Goal: Information Seeking & Learning: Check status

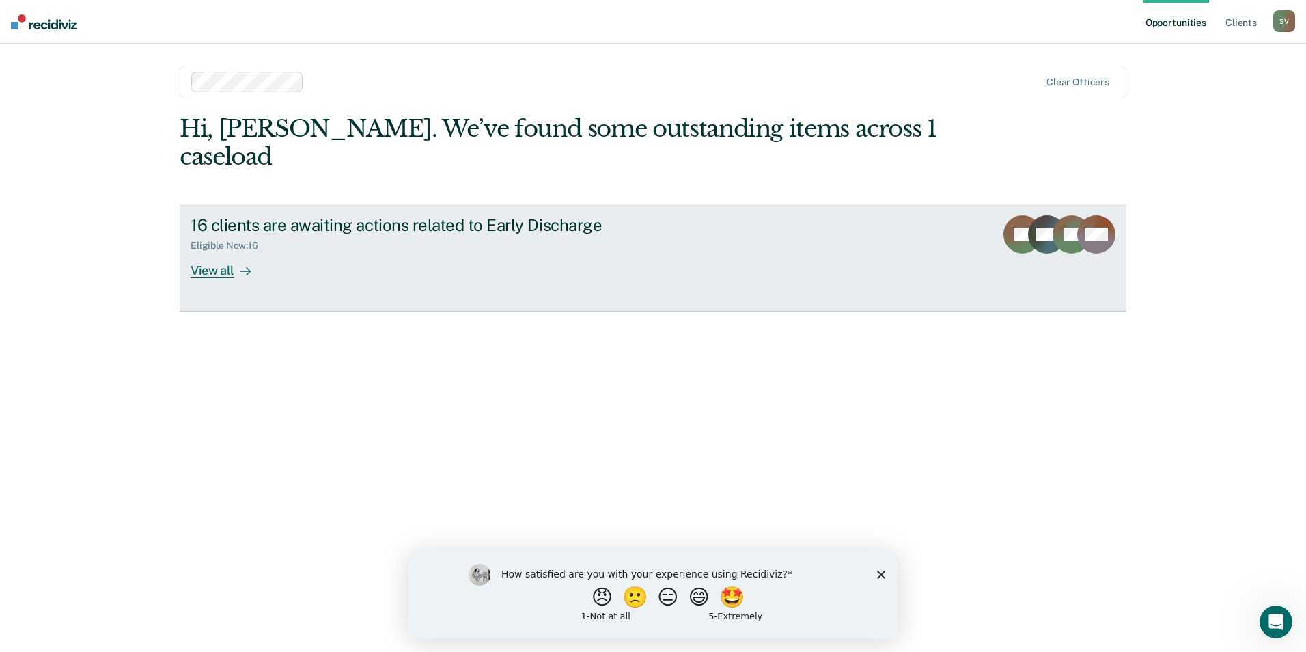
click at [198, 251] on div "View all" at bounding box center [229, 264] width 77 height 27
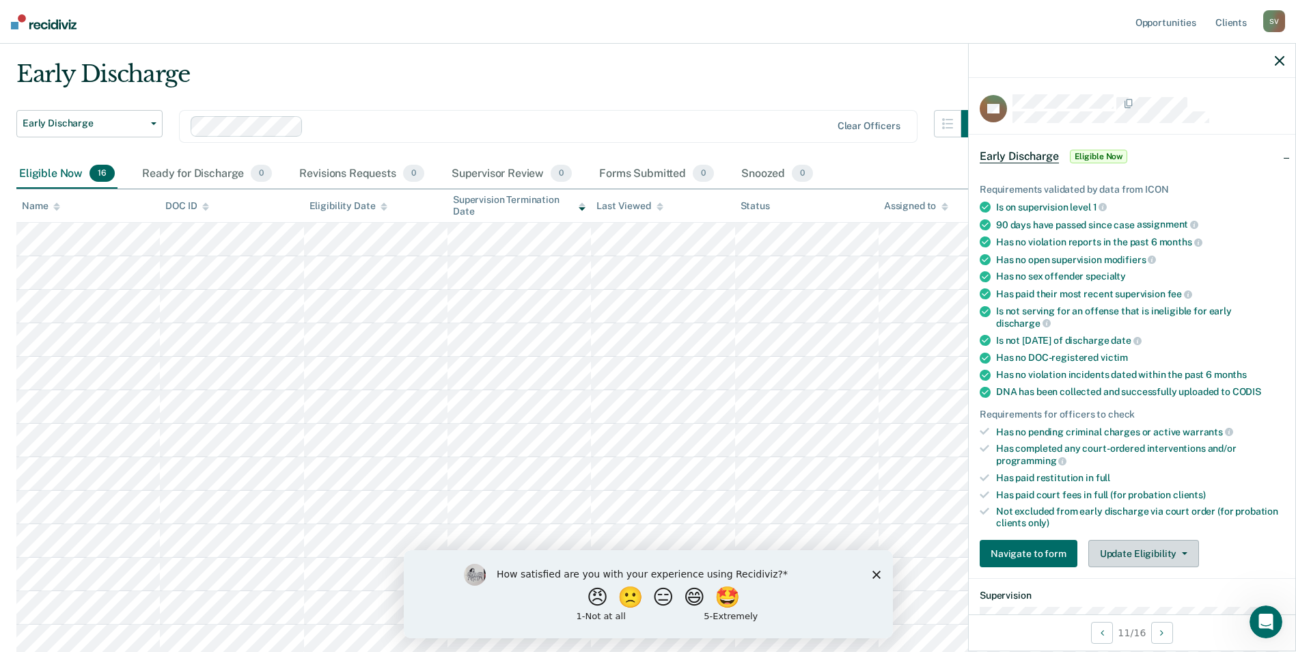
click at [1182, 553] on icon "button" at bounding box center [1184, 553] width 5 height 3
click at [1247, 541] on div "Navigate to form Update Eligibility Submit for Supervisor Approval Mark as Inel…" at bounding box center [1132, 553] width 305 height 27
click at [1280, 61] on icon "button" at bounding box center [1280, 61] width 10 height 10
